Goal: Information Seeking & Learning: Learn about a topic

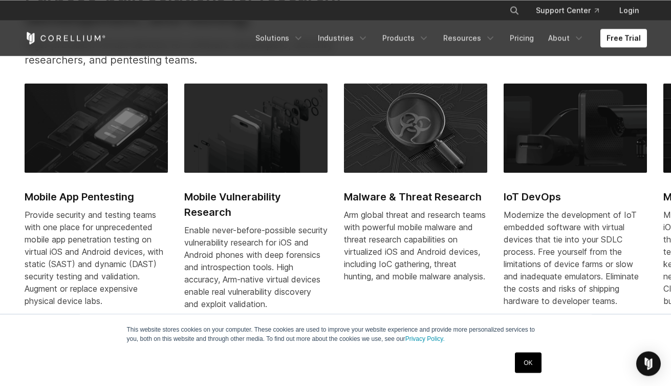
scroll to position [502, 0]
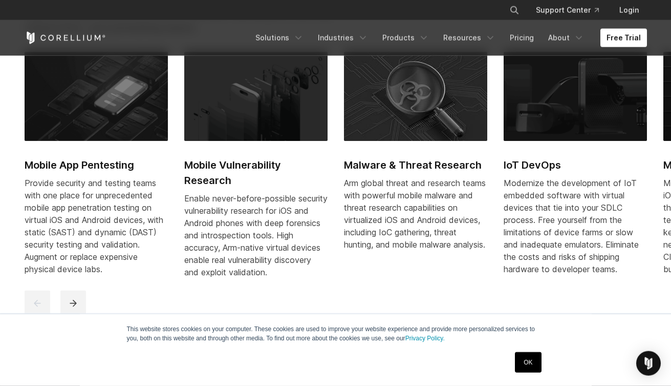
click at [134, 123] on img at bounding box center [96, 96] width 143 height 89
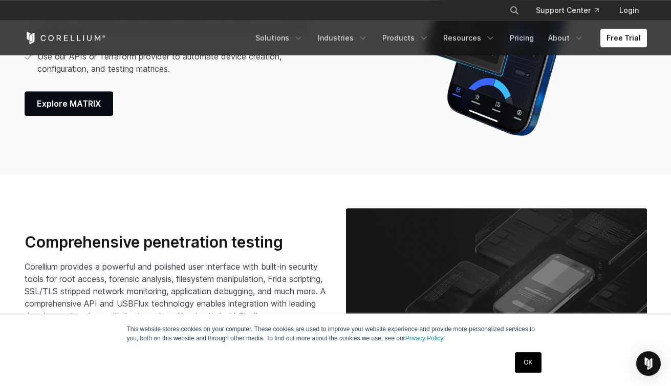
scroll to position [1192, 0]
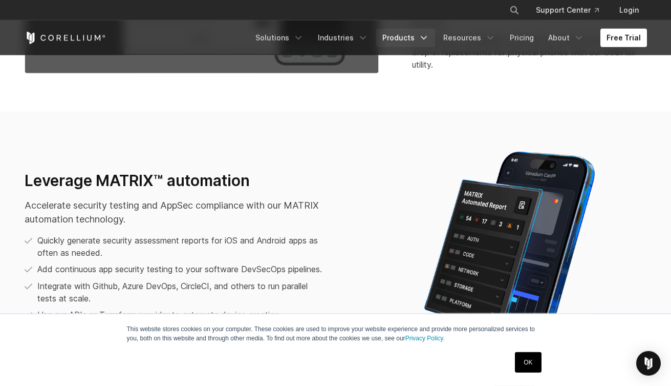
click at [394, 32] on link "Products" at bounding box center [405, 38] width 59 height 18
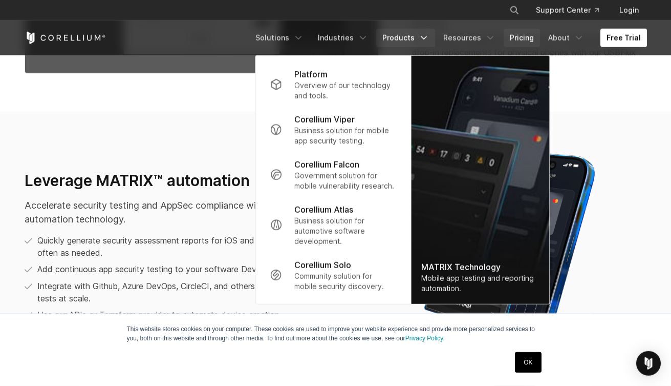
click at [521, 38] on link "Pricing" at bounding box center [522, 38] width 36 height 18
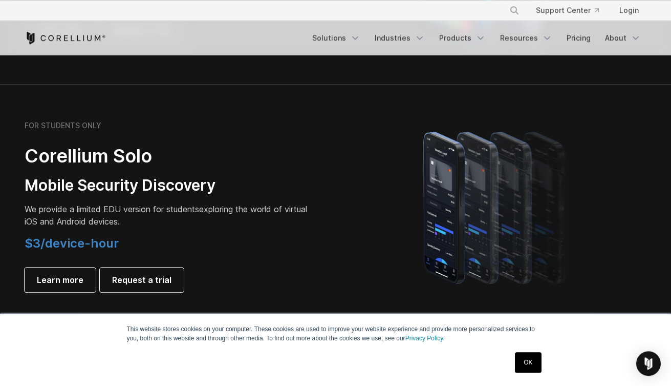
scroll to position [728, 0]
